Goal: Task Accomplishment & Management: Complete application form

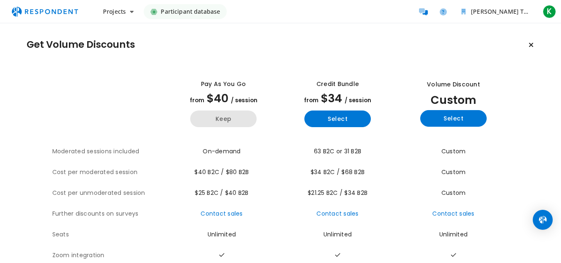
click at [236, 118] on button "Keep" at bounding box center [223, 119] width 66 height 17
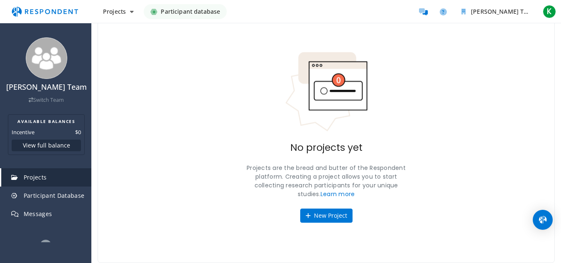
scroll to position [26, 0]
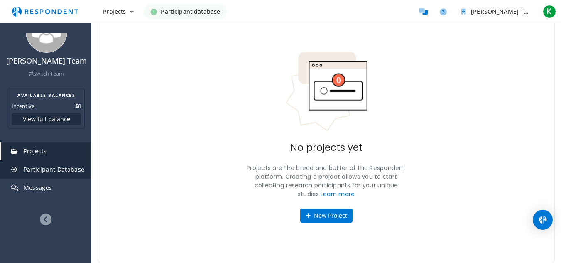
click at [24, 171] on span "Participant Database" at bounding box center [54, 169] width 61 height 8
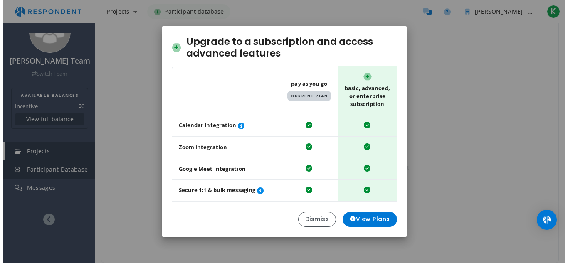
scroll to position [0, 0]
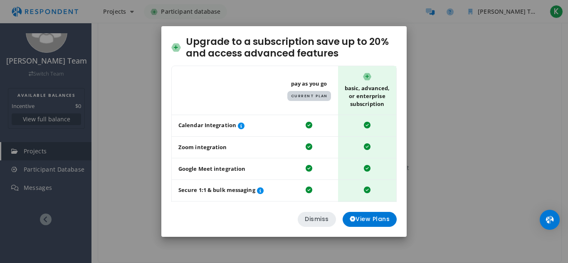
click at [325, 217] on button "Dismiss" at bounding box center [317, 219] width 38 height 15
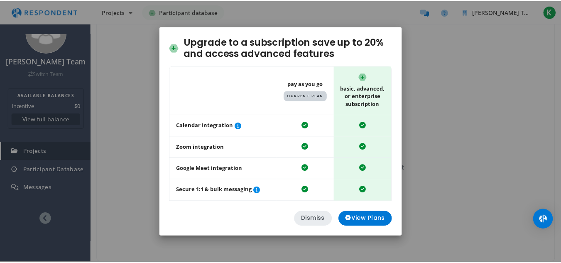
scroll to position [37, 0]
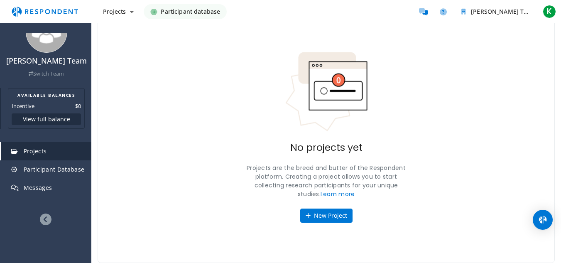
click at [46, 119] on button "View full balance" at bounding box center [46, 119] width 69 height 12
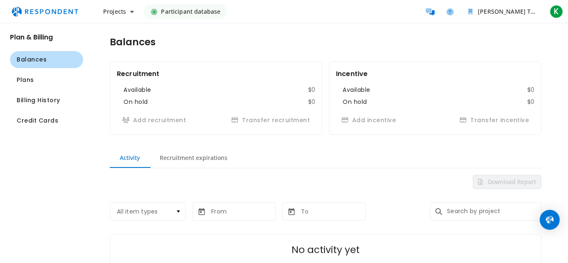
click at [107, 21] on div "Projects Create project Projects dashboard Participant database [PERSON_NAME] T…" at bounding box center [284, 11] width 568 height 23
click at [109, 7] on span "Projects" at bounding box center [114, 11] width 23 height 8
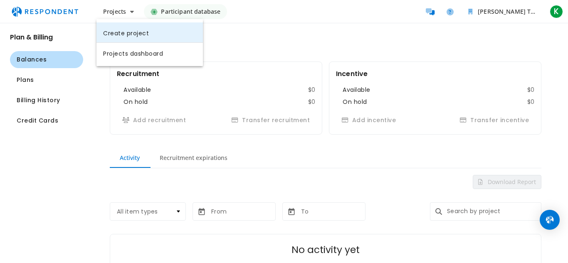
click at [120, 30] on link "Create project" at bounding box center [149, 32] width 106 height 20
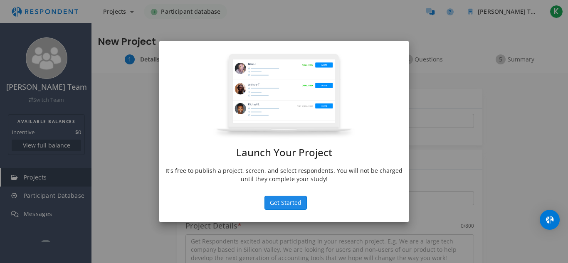
click at [296, 209] on button "Get Started" at bounding box center [285, 203] width 42 height 14
